Goal: Task Accomplishment & Management: Use online tool/utility

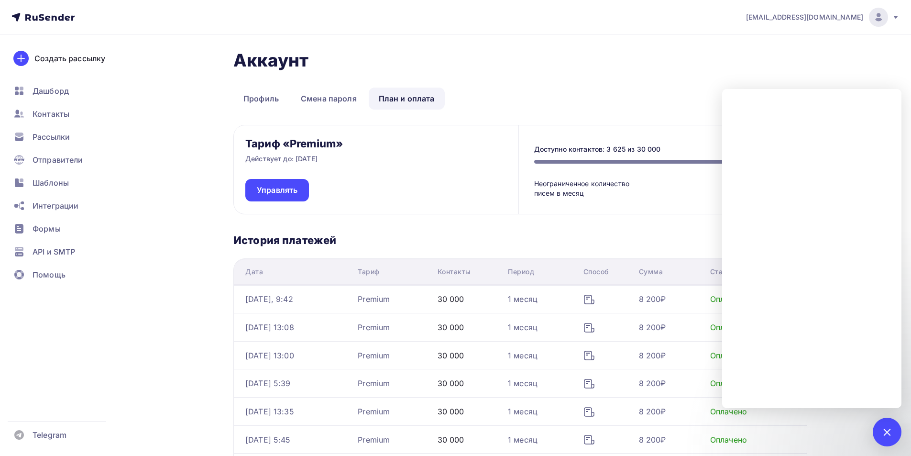
click at [154, 127] on div "Аккаунт Профиль Смена пароля План и оплата Профиль Смена пароля План и оплата Т…" at bounding box center [456, 353] width 784 height 639
click at [56, 137] on span "Рассылки" at bounding box center [51, 136] width 37 height 11
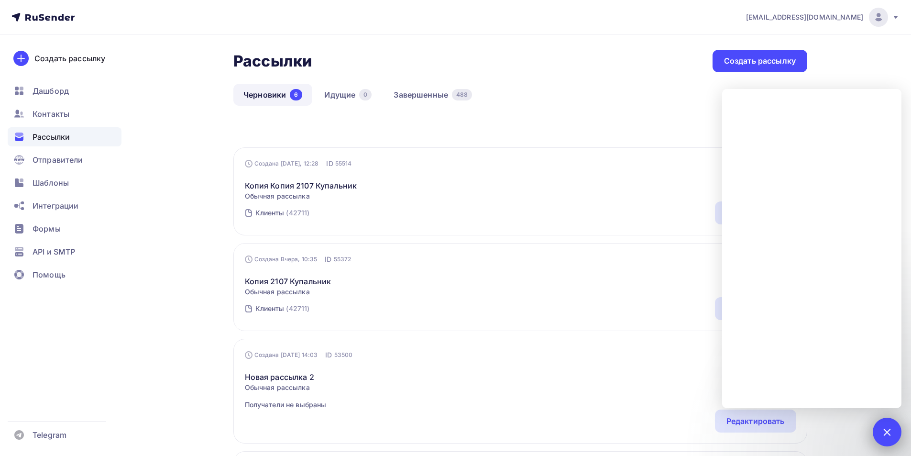
click at [886, 436] on div at bounding box center [886, 431] width 13 height 13
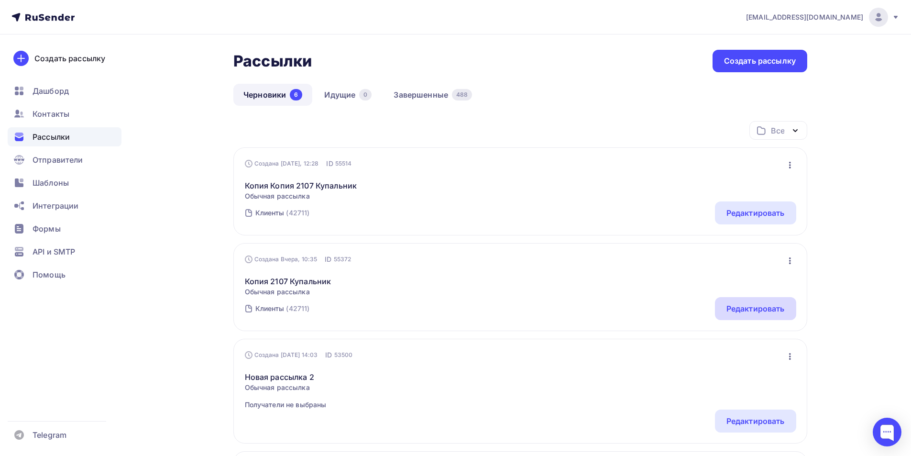
click at [754, 311] on div "Редактировать" at bounding box center [755, 308] width 58 height 11
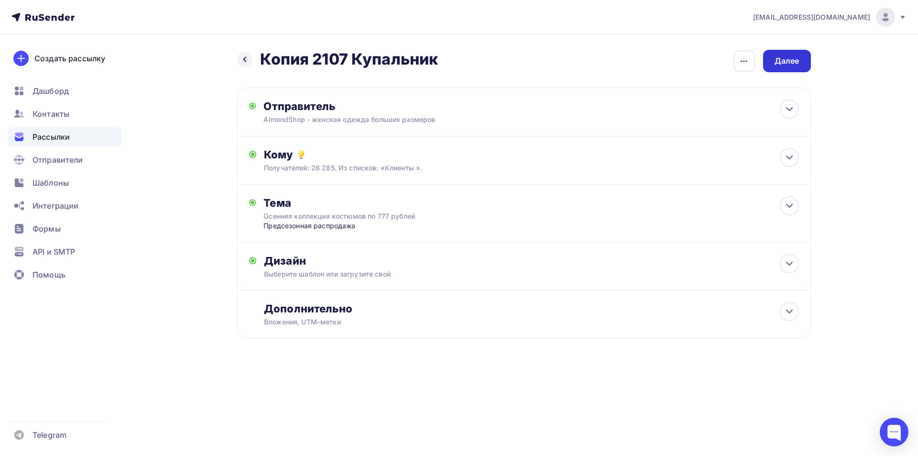
click at [785, 64] on div "Далее" at bounding box center [787, 60] width 25 height 11
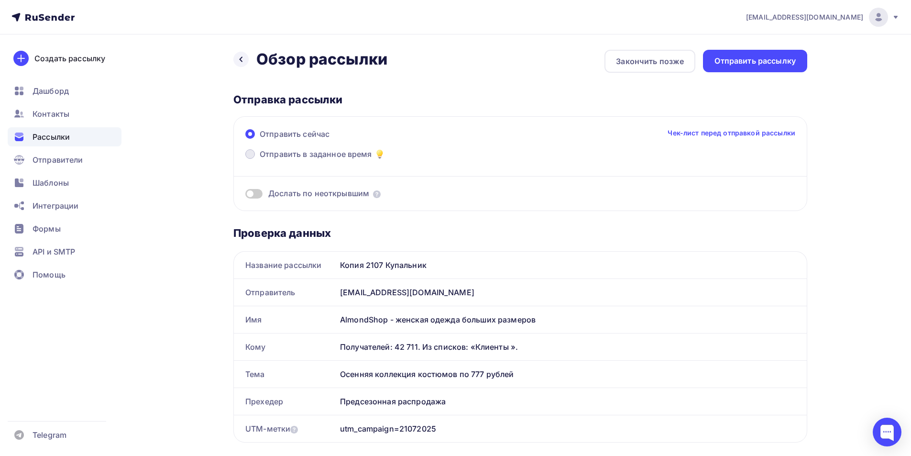
click at [254, 156] on span at bounding box center [250, 154] width 10 height 10
click at [260, 160] on input "Отправить в заданное время" at bounding box center [260, 160] width 0 height 0
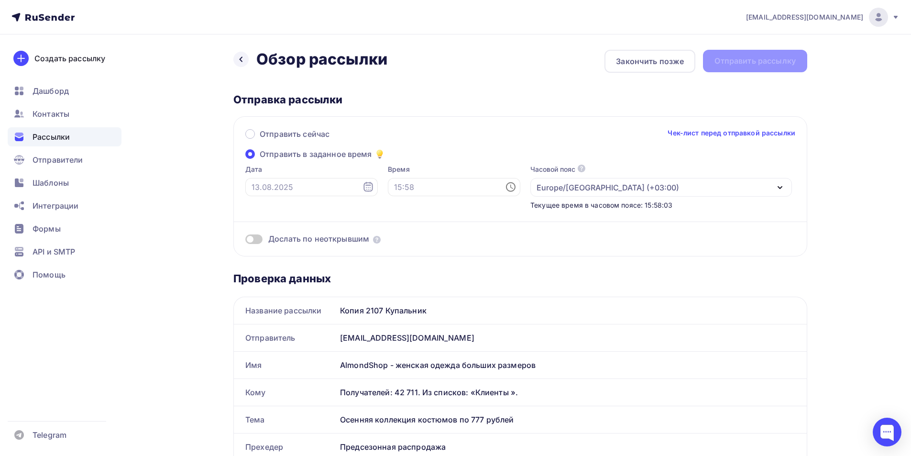
click at [250, 155] on span at bounding box center [250, 154] width 10 height 10
click at [260, 160] on input "Отправить в заданное время" at bounding box center [260, 160] width 0 height 0
click at [362, 189] on icon at bounding box center [367, 186] width 11 height 11
click at [304, 270] on div "14" at bounding box center [304, 269] width 15 height 9
type input "[DATE]"
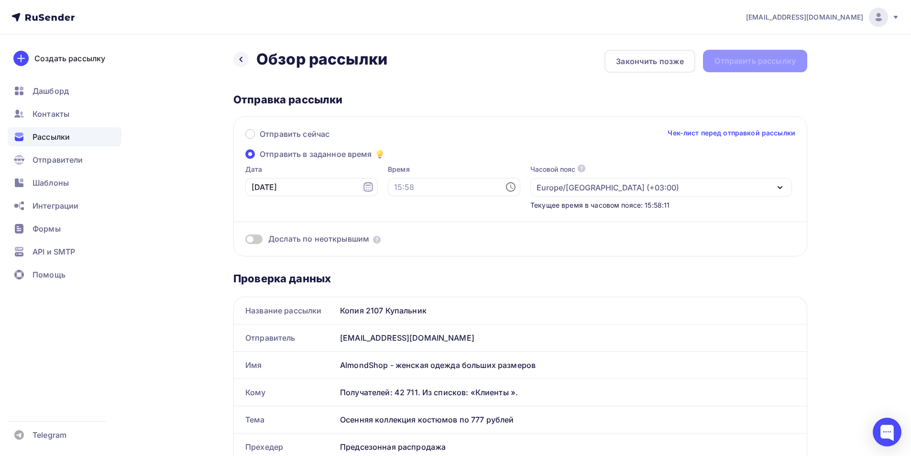
click at [505, 188] on icon at bounding box center [510, 186] width 11 height 11
drag, startPoint x: 420, startPoint y: 209, endPoint x: 420, endPoint y: 242, distance: 33.0
click at [420, 242] on div "00 01 02 03 04 05 06 07 08 09 10 11 12 13 14 15 16 17 18 19 20 21 22 23" at bounding box center [398, 250] width 54 height 107
click at [398, 230] on li "11" at bounding box center [401, 231] width 49 height 15
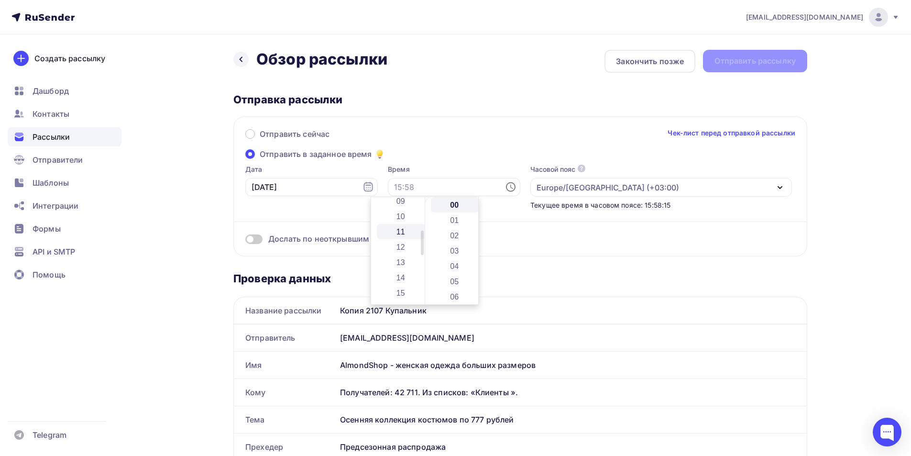
type input "11:00"
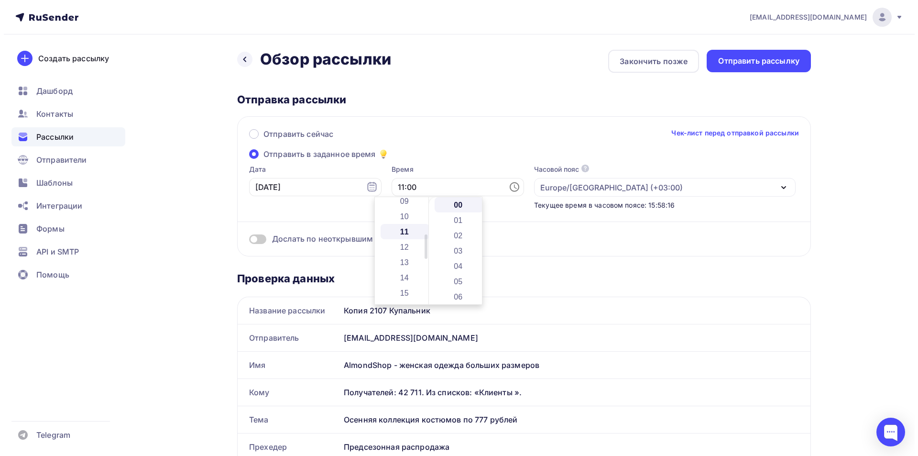
scroll to position [168, 0]
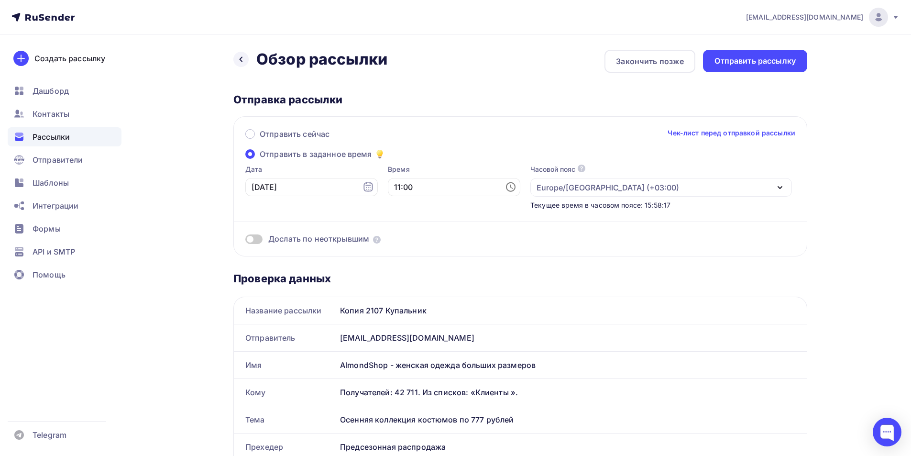
click at [559, 239] on div "Дослать по неоткрывшим" at bounding box center [520, 238] width 550 height 11
click at [724, 59] on div "Отправить рассылку" at bounding box center [754, 60] width 81 height 11
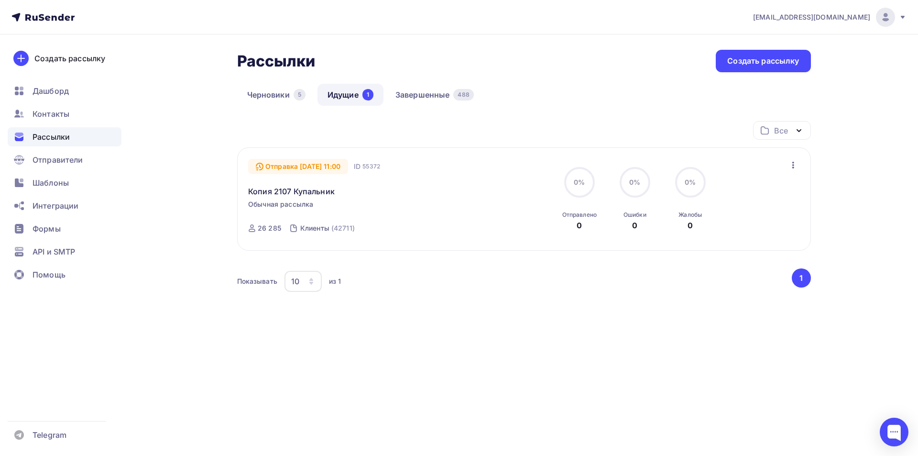
click at [793, 165] on icon "button" at bounding box center [793, 165] width 2 height 7
click at [779, 189] on div "Изменить время отправки" at bounding box center [737, 189] width 121 height 11
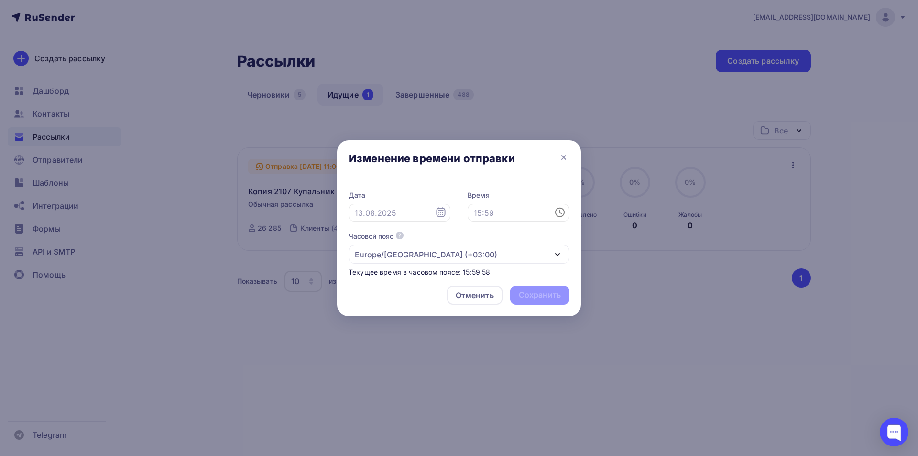
click at [444, 213] on icon at bounding box center [440, 212] width 11 height 11
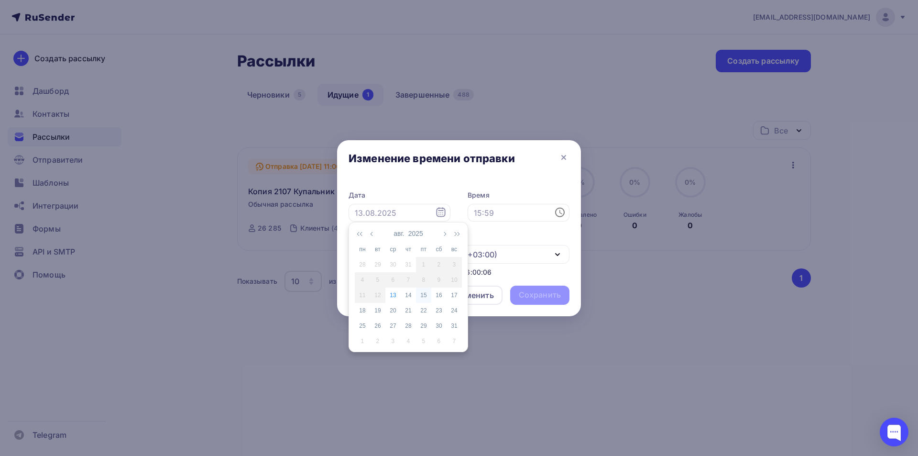
click at [426, 295] on div "15" at bounding box center [423, 295] width 15 height 9
type input "[DATE]"
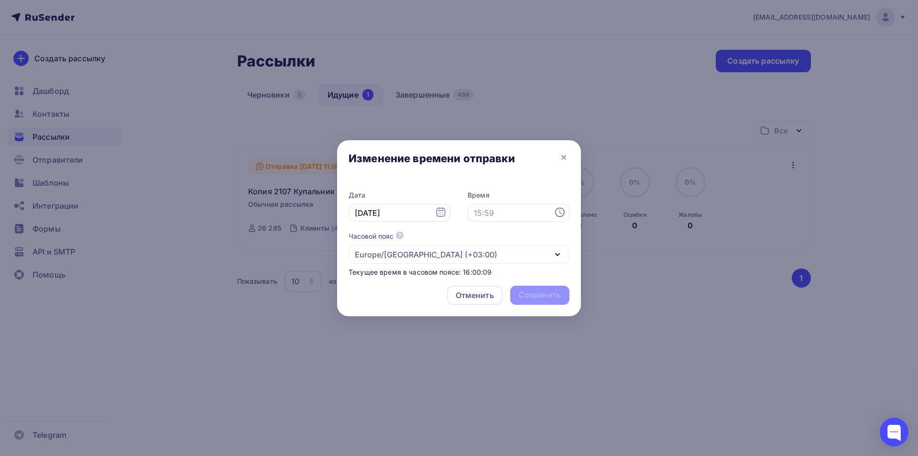
click at [561, 214] on icon at bounding box center [560, 212] width 3 height 4
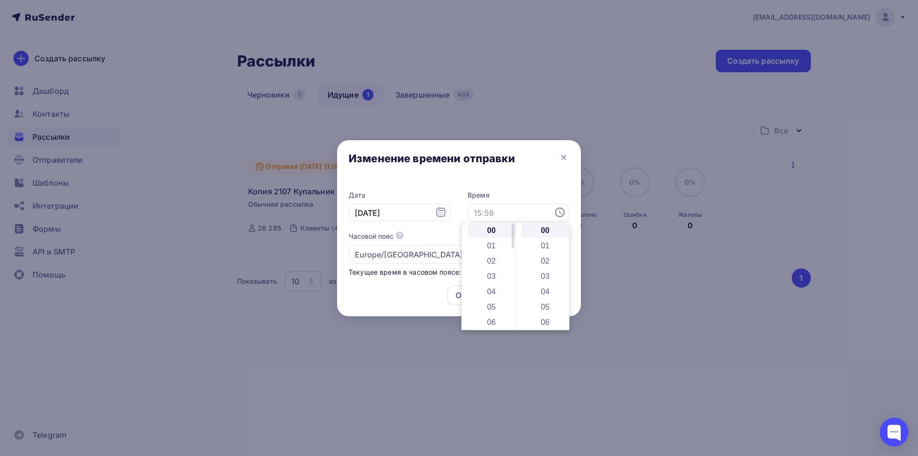
drag, startPoint x: 515, startPoint y: 241, endPoint x: 515, endPoint y: 268, distance: 27.3
click at [515, 268] on ul "00 01 02 03 04 05 06 07 08 09 10 11 12 13 14 15 16 17 18 19 20 21 22 23" at bounding box center [492, 451] width 61 height 459
drag, startPoint x: 513, startPoint y: 240, endPoint x: 513, endPoint y: 268, distance: 28.2
click at [513, 268] on div at bounding box center [513, 263] width 3 height 24
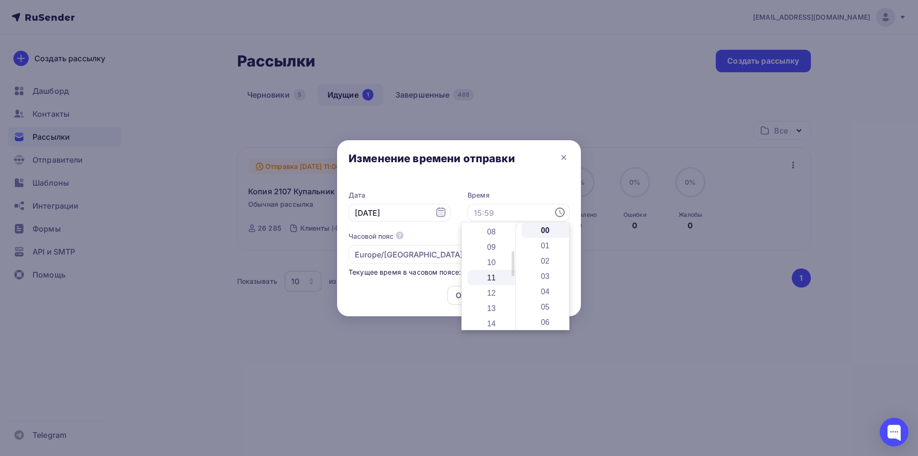
click at [495, 278] on li "11" at bounding box center [492, 277] width 49 height 15
type input "11:00"
click at [427, 289] on div "Отменить Сохранить" at bounding box center [459, 297] width 244 height 38
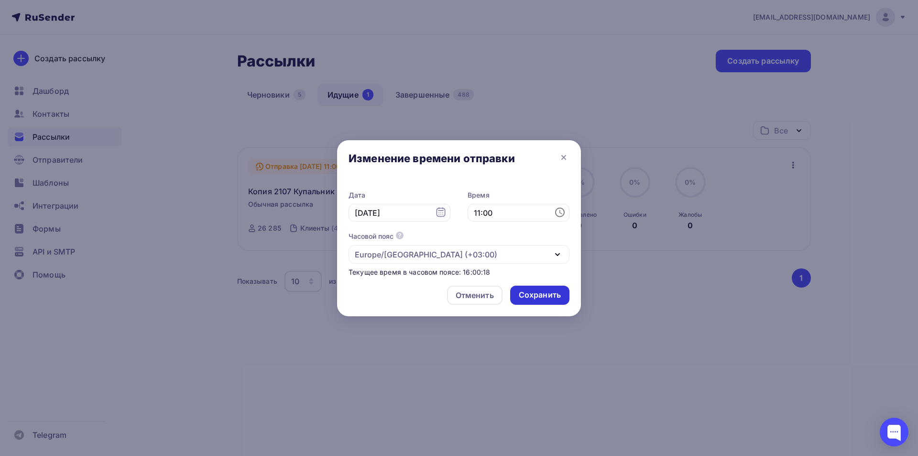
click at [536, 293] on div "Сохранить" at bounding box center [540, 294] width 42 height 11
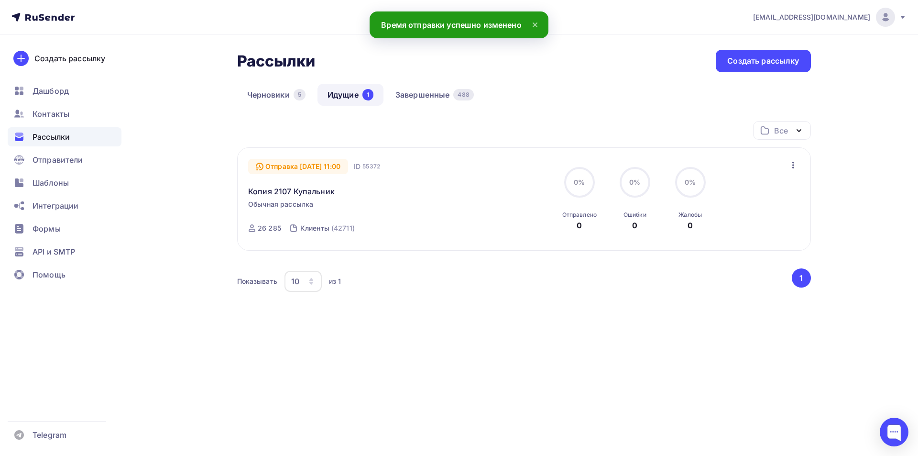
click at [350, 98] on link "Идущие 1" at bounding box center [351, 95] width 66 height 22
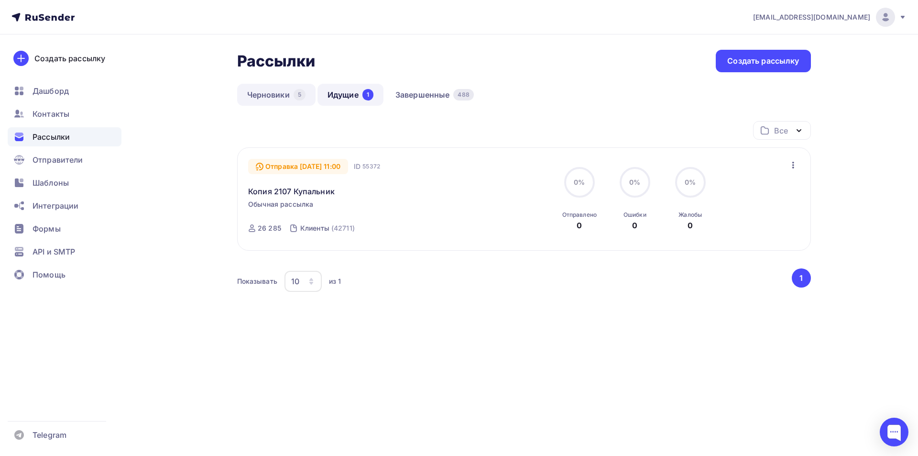
click at [261, 94] on link "Черновики 5" at bounding box center [276, 95] width 78 height 22
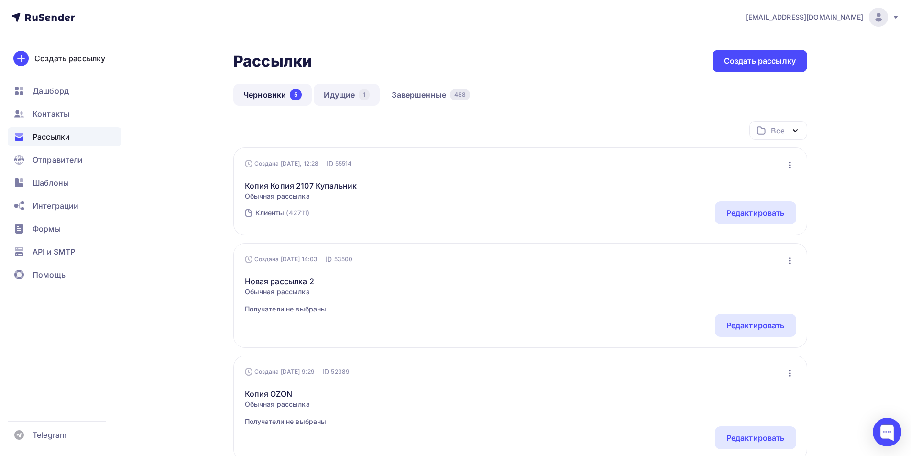
click at [346, 101] on link "Идущие 1" at bounding box center [347, 95] width 66 height 22
